Goal: Task Accomplishment & Management: Manage account settings

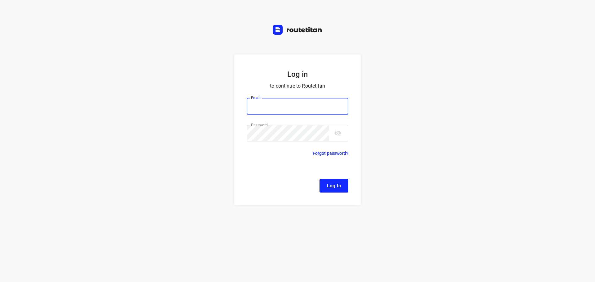
type input "[EMAIL_ADDRESS][DOMAIN_NAME]"
click at [332, 182] on span "Log In" at bounding box center [334, 186] width 14 height 8
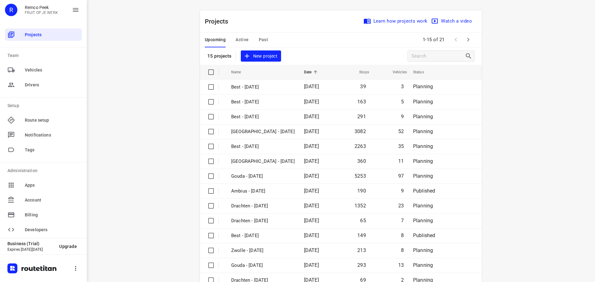
click at [335, 177] on td "5253" at bounding box center [353, 176] width 36 height 15
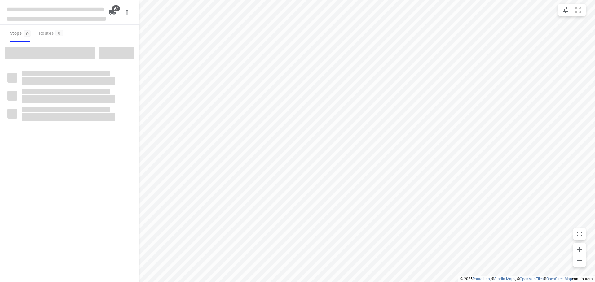
checkbox input "true"
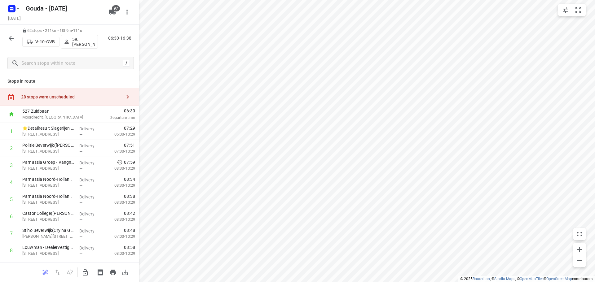
click at [11, 39] on icon "button" at bounding box center [10, 38] width 7 height 7
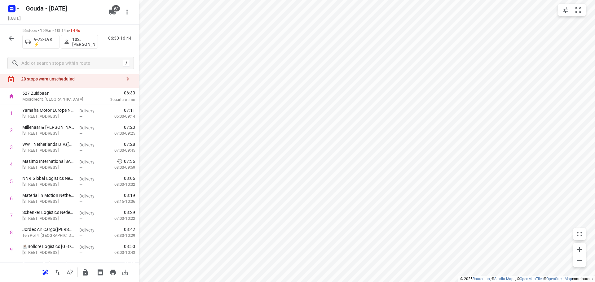
scroll to position [14, 0]
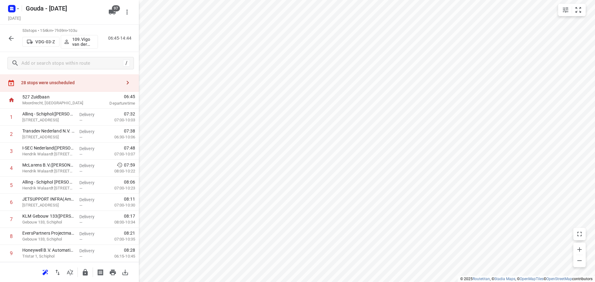
click at [14, 40] on icon "button" at bounding box center [10, 38] width 7 height 7
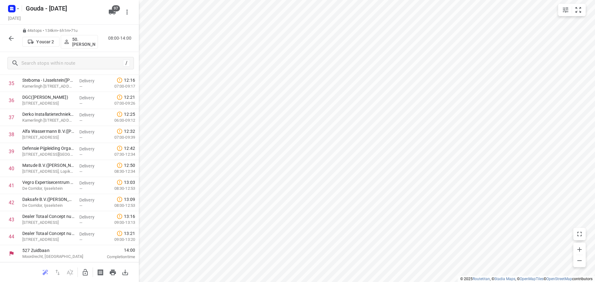
scroll to position [628, 0]
